Goal: Information Seeking & Learning: Understand process/instructions

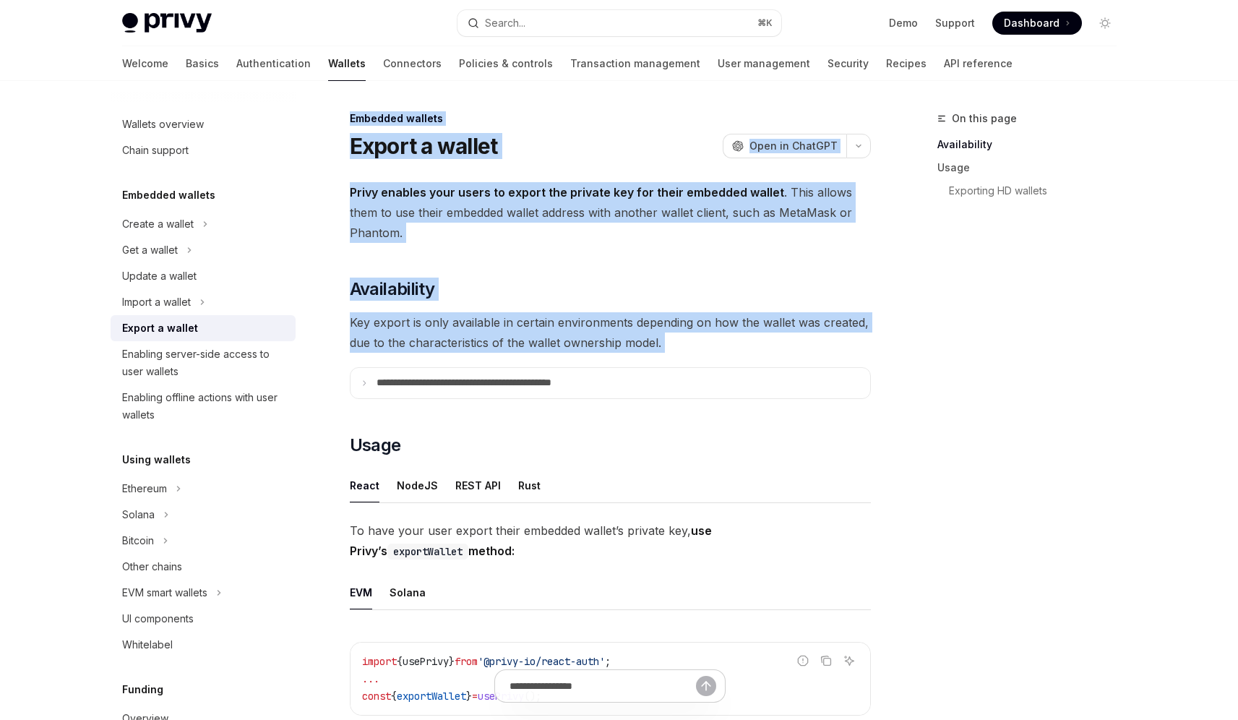
drag, startPoint x: 612, startPoint y: 119, endPoint x: 763, endPoint y: 358, distance: 282.4
drag, startPoint x: 753, startPoint y: 339, endPoint x: 578, endPoint y: 108, distance: 289.5
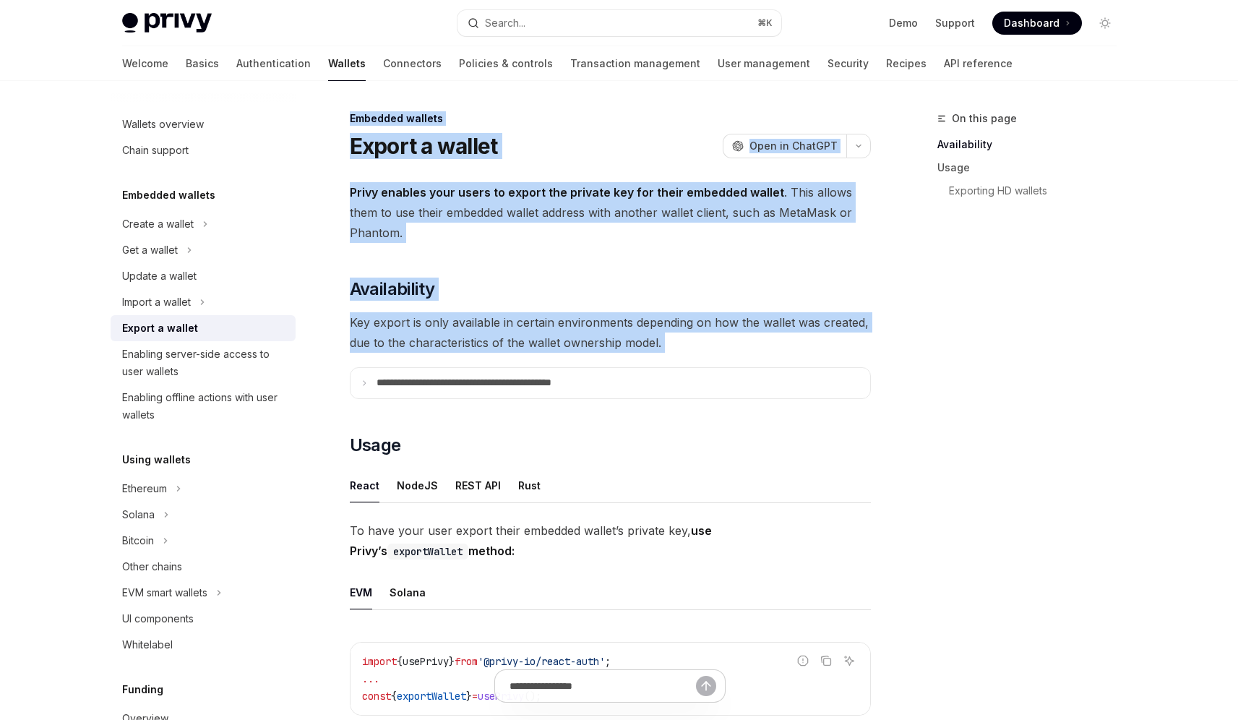
drag, startPoint x: 522, startPoint y: 107, endPoint x: 787, endPoint y: 342, distance: 353.9
click at [787, 342] on span "Key export is only available in certain environments depending on how the walle…" at bounding box center [610, 332] width 521 height 40
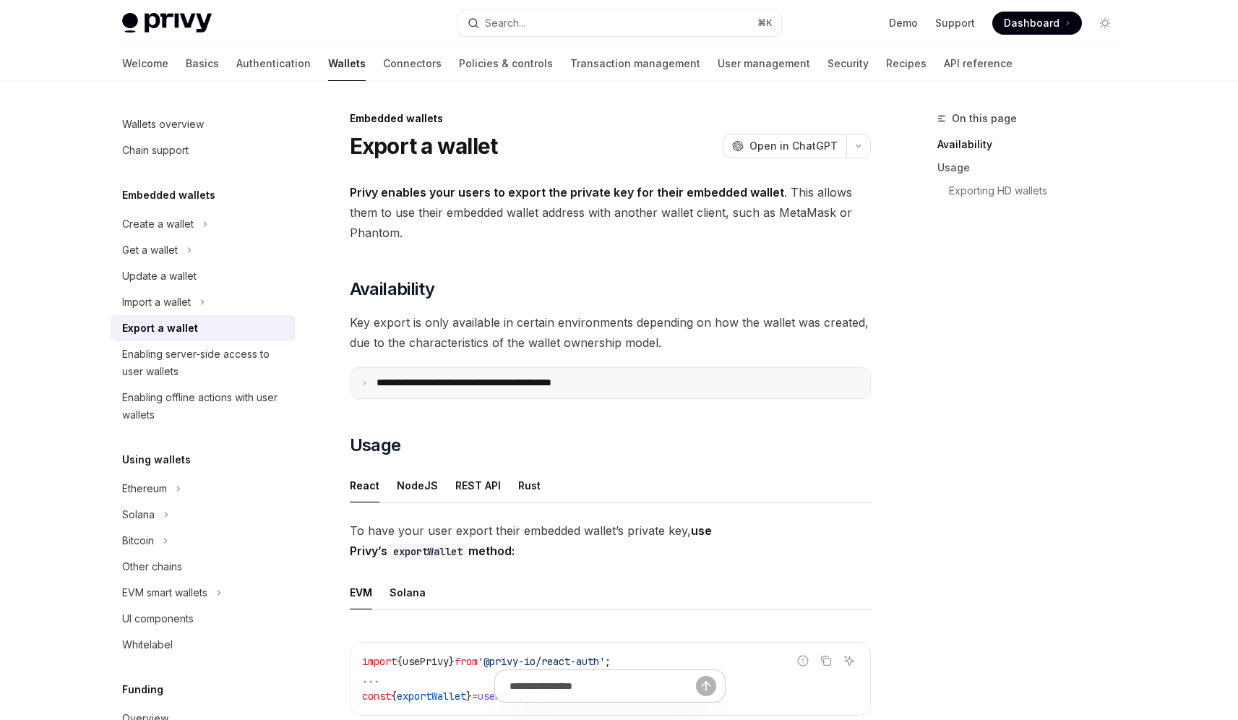
click at [594, 372] on summary "**********" at bounding box center [611, 383] width 520 height 30
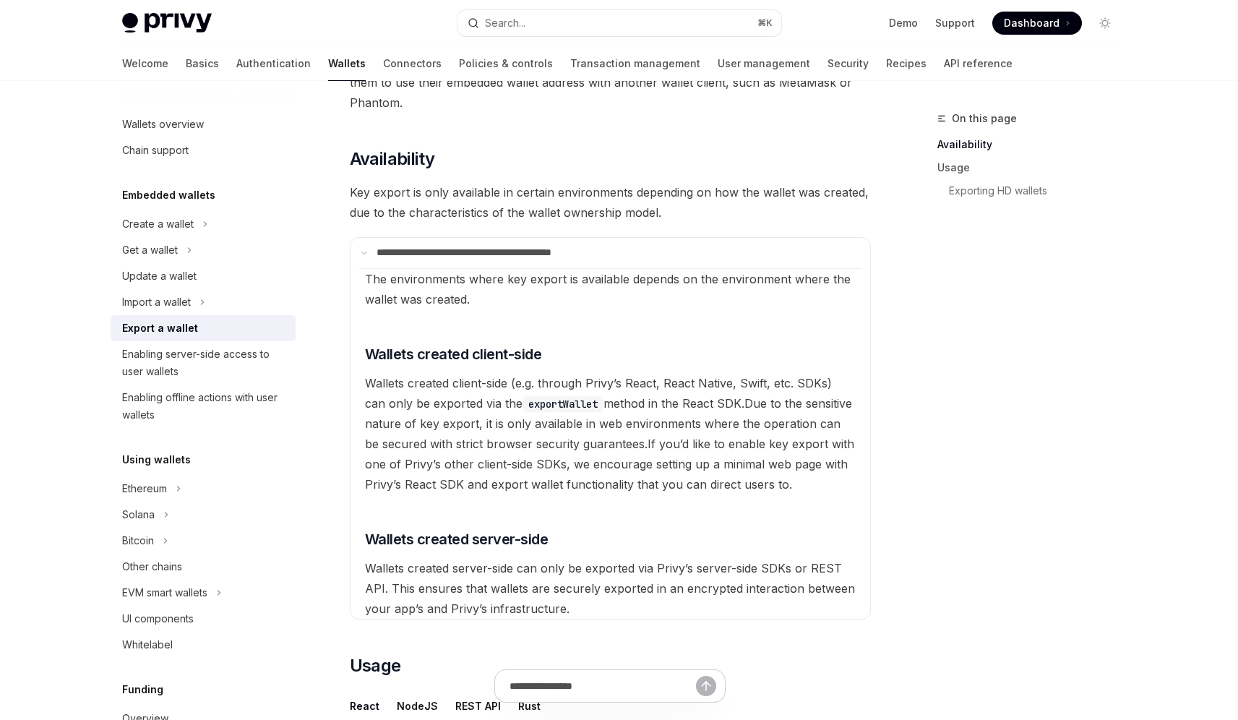
scroll to position [159, 0]
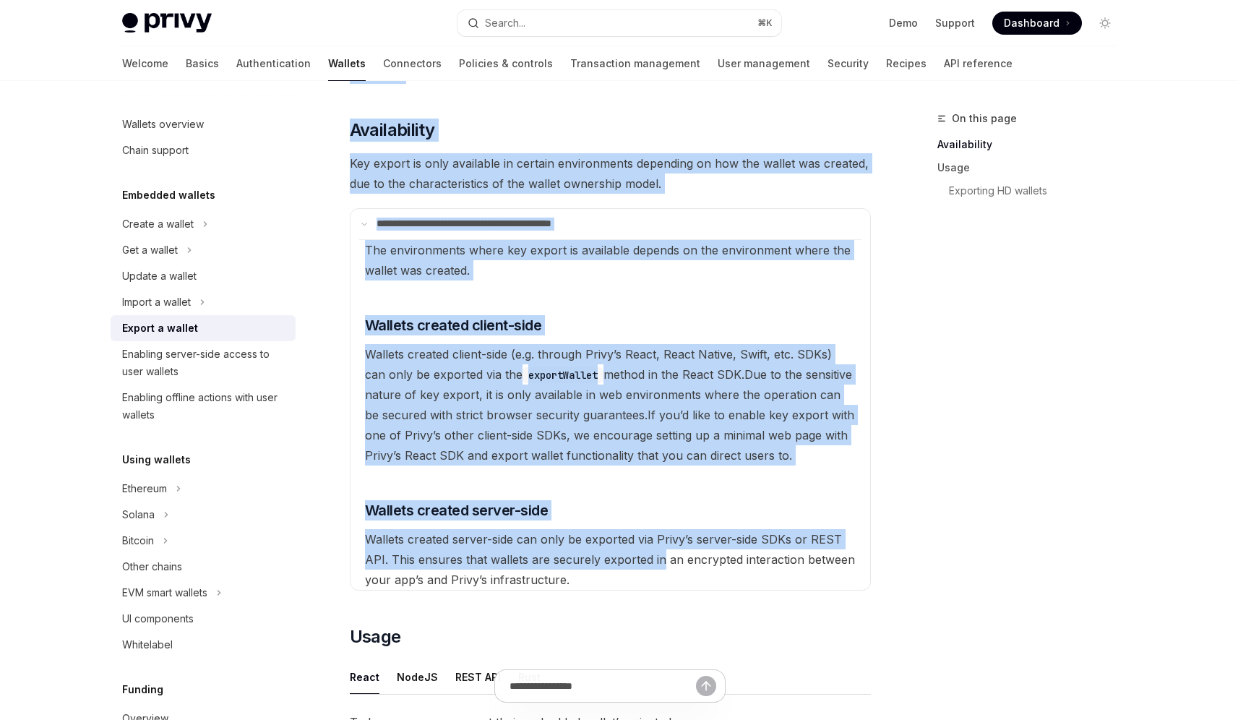
drag, startPoint x: 932, startPoint y: 582, endPoint x: 662, endPoint y: 569, distance: 270.7
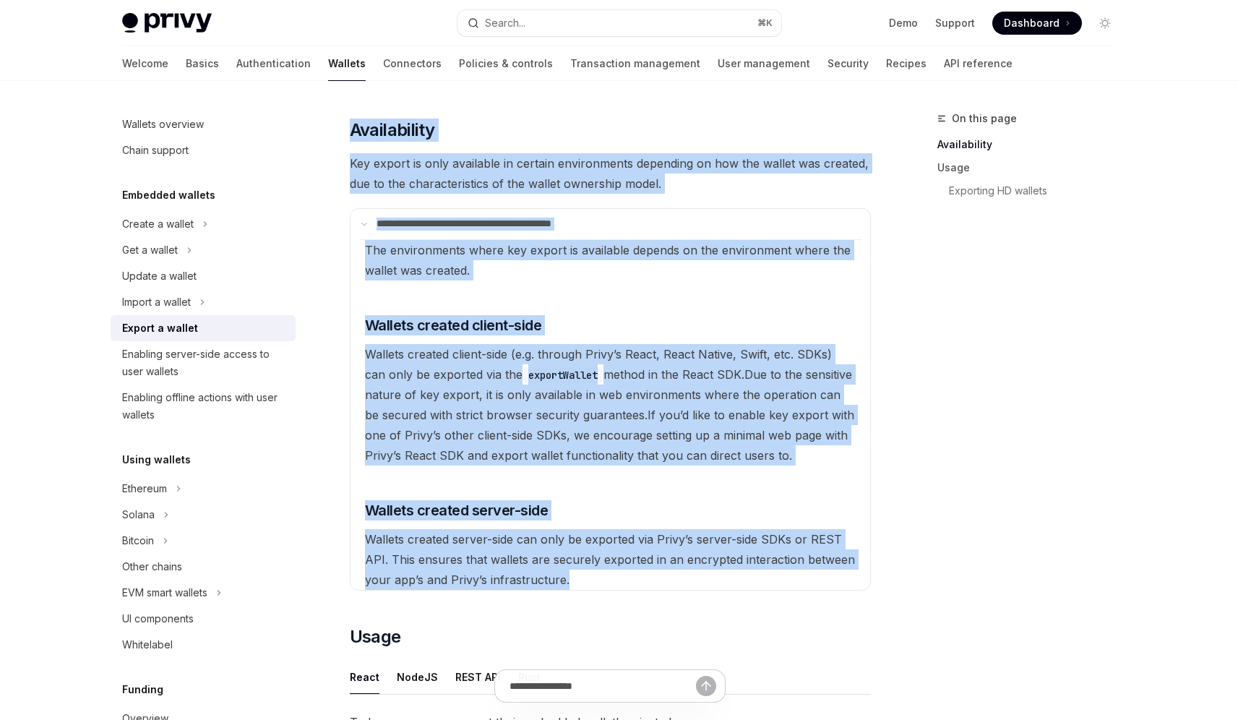
drag, startPoint x: 638, startPoint y: 588, endPoint x: 773, endPoint y: 91, distance: 514.6
click at [641, 124] on h2 "​ Availability" at bounding box center [610, 130] width 521 height 23
drag, startPoint x: 628, startPoint y: 115, endPoint x: 789, endPoint y: 662, distance: 570.4
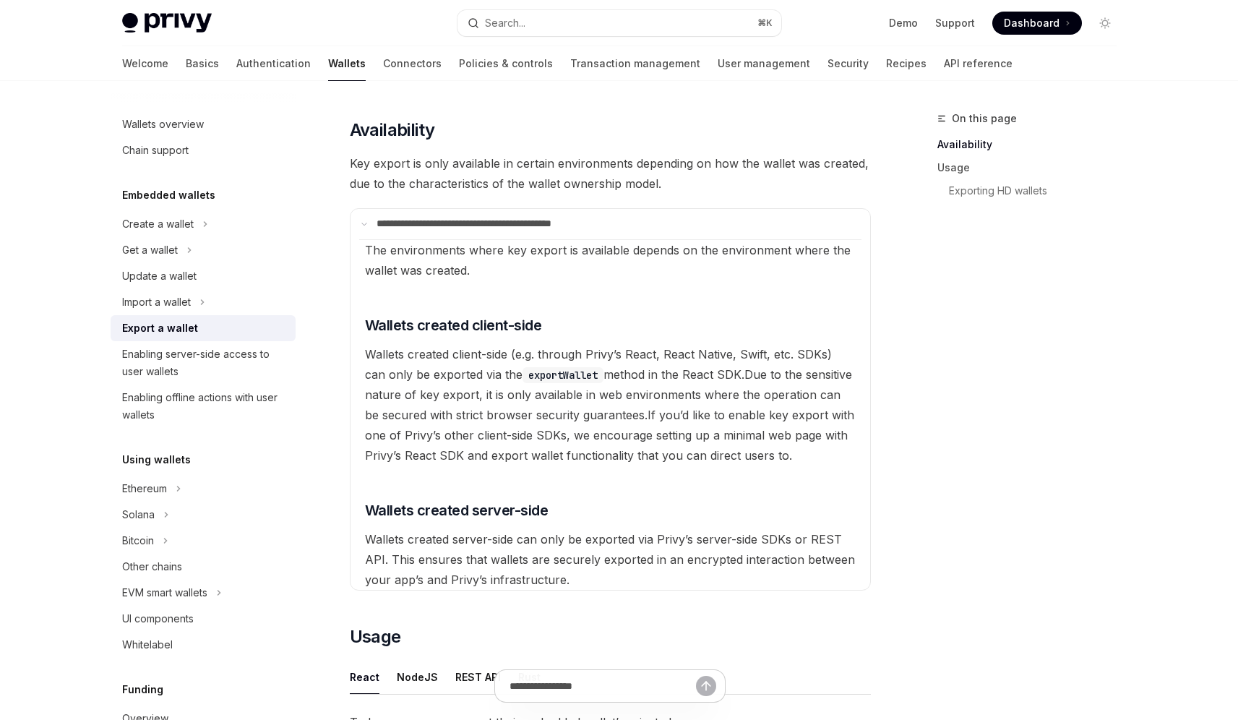
click at [1001, 492] on div "On this page Availability Usage Exporting HD wallets" at bounding box center [1019, 415] width 220 height 610
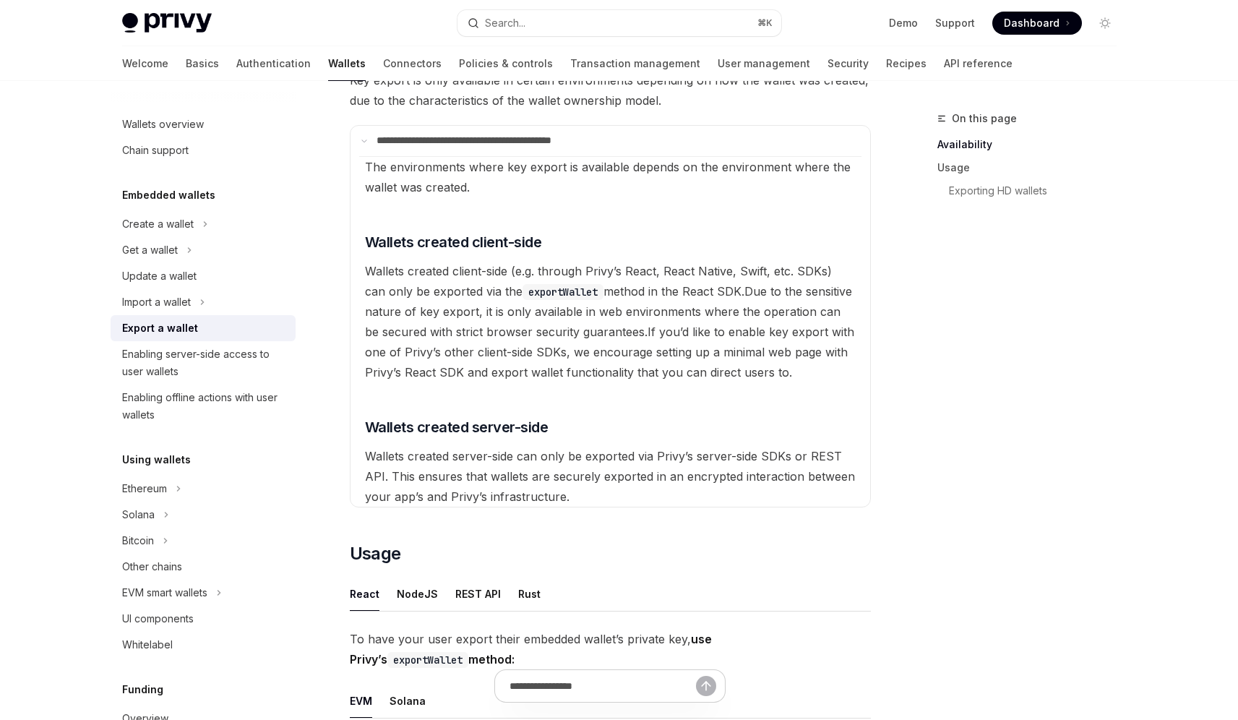
scroll to position [0, 0]
